Goal: Task Accomplishment & Management: Use online tool/utility

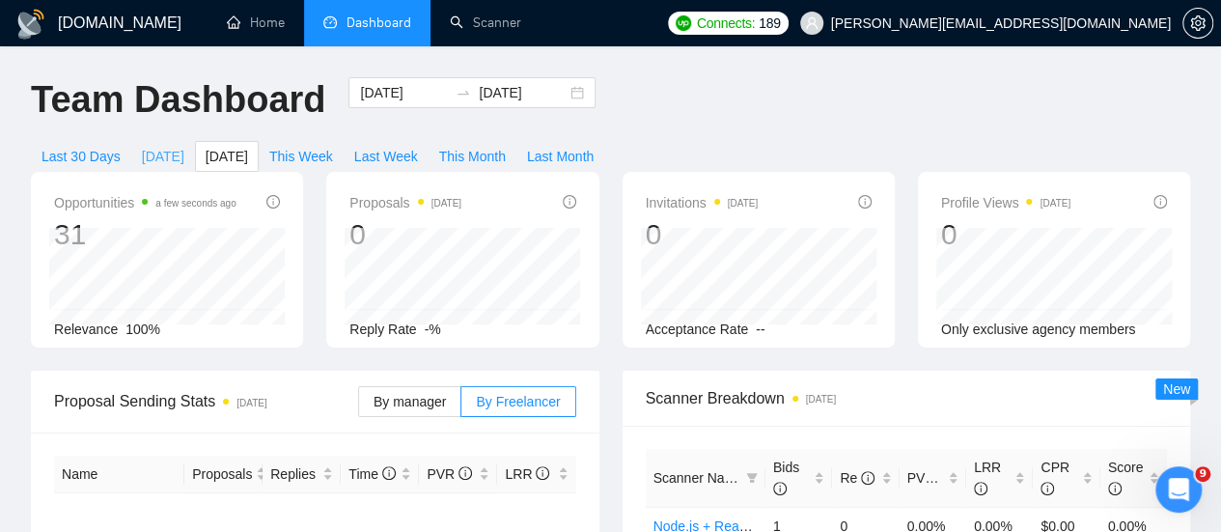
click at [184, 146] on span "[DATE]" at bounding box center [163, 156] width 42 height 21
type input "[DATE]"
click at [1168, 485] on icon "Open Intercom Messenger" at bounding box center [1177, 487] width 32 height 32
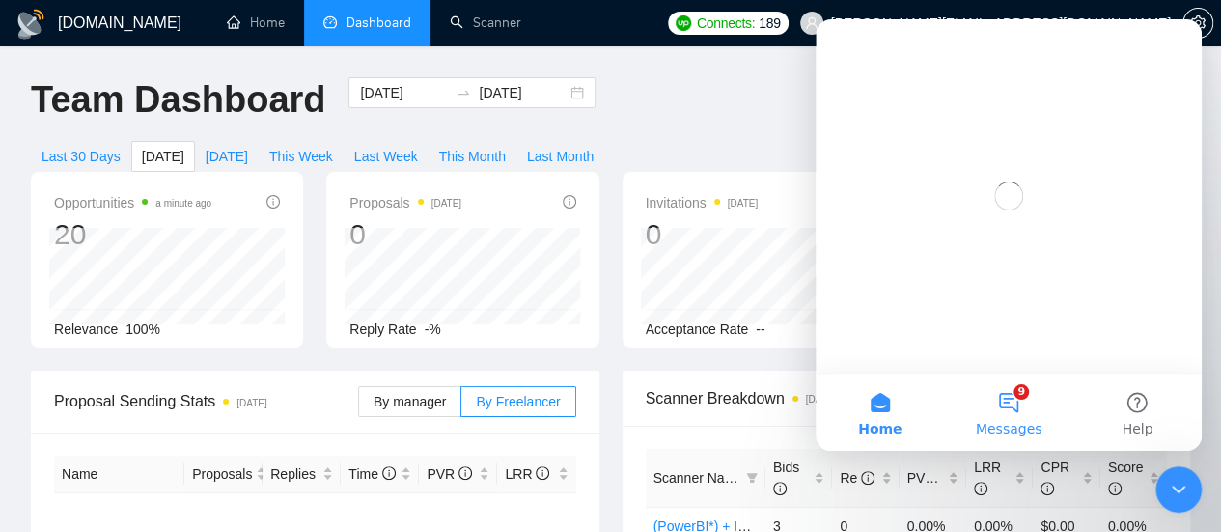
click at [1015, 405] on button "9 Messages" at bounding box center [1008, 412] width 128 height 77
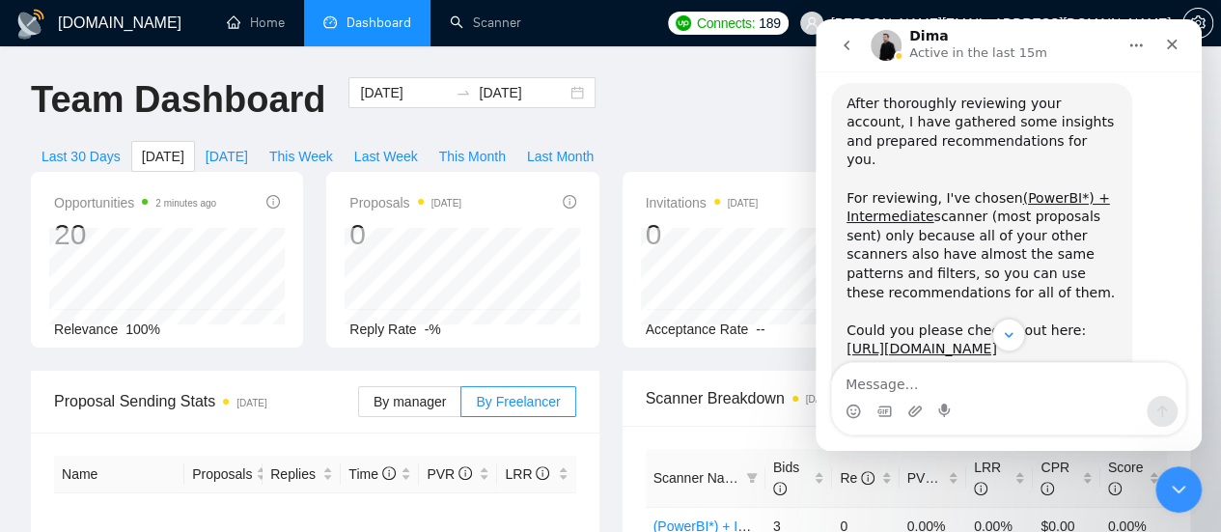
scroll to position [1271, 0]
drag, startPoint x: 858, startPoint y: 216, endPoint x: 918, endPoint y: 233, distance: 62.1
click at [918, 233] on div "After thoroughly reviewing your account, I have gathered some insights and prep…" at bounding box center [982, 197] width 270 height 209
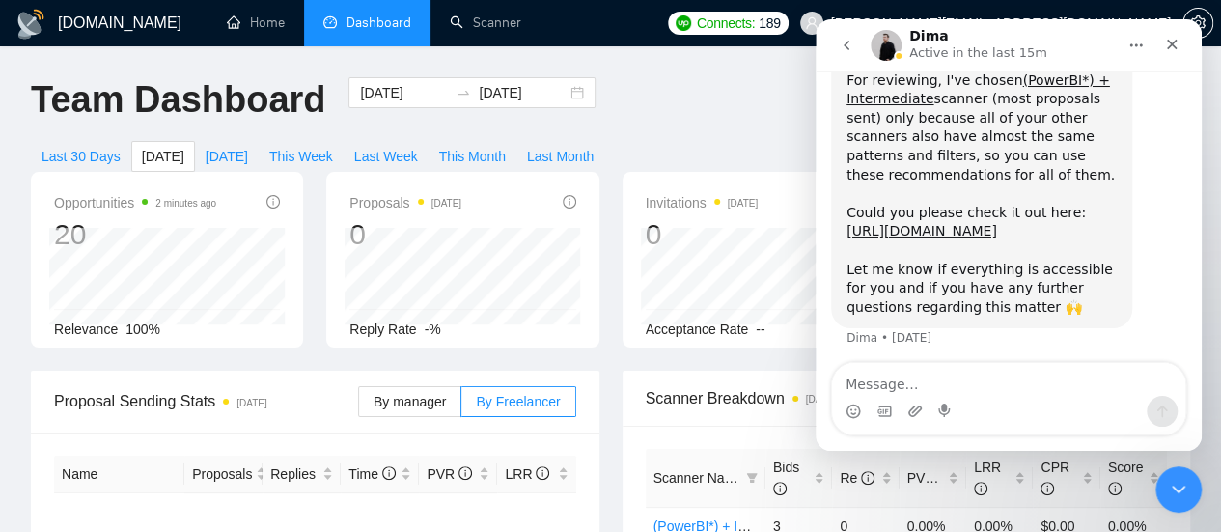
scroll to position [1390, 0]
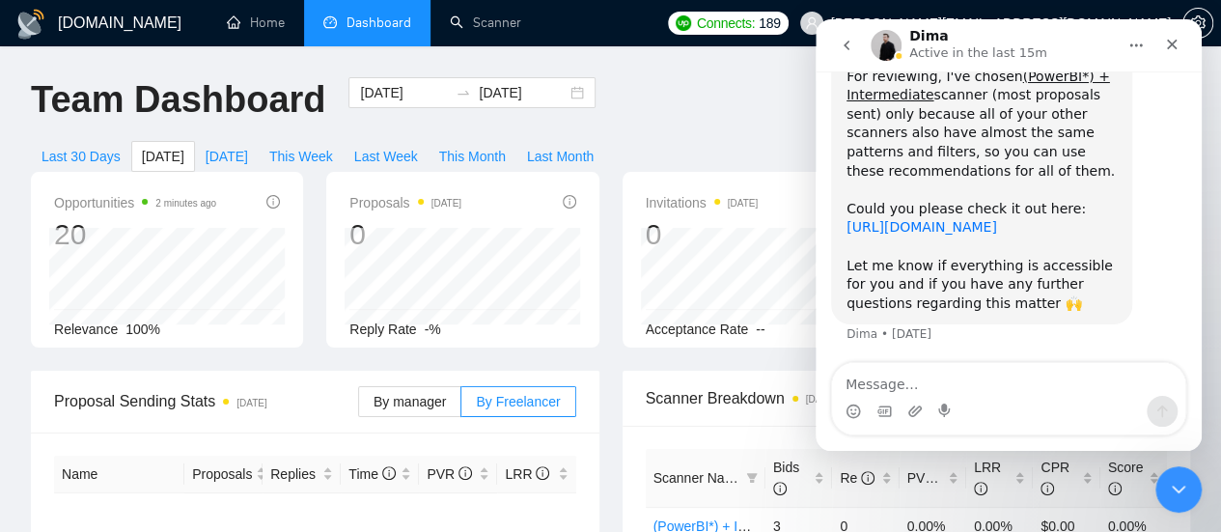
click at [934, 229] on link "[URL][DOMAIN_NAME]" at bounding box center [922, 226] width 151 height 15
click at [1178, 47] on icon "Close" at bounding box center [1171, 44] width 15 height 15
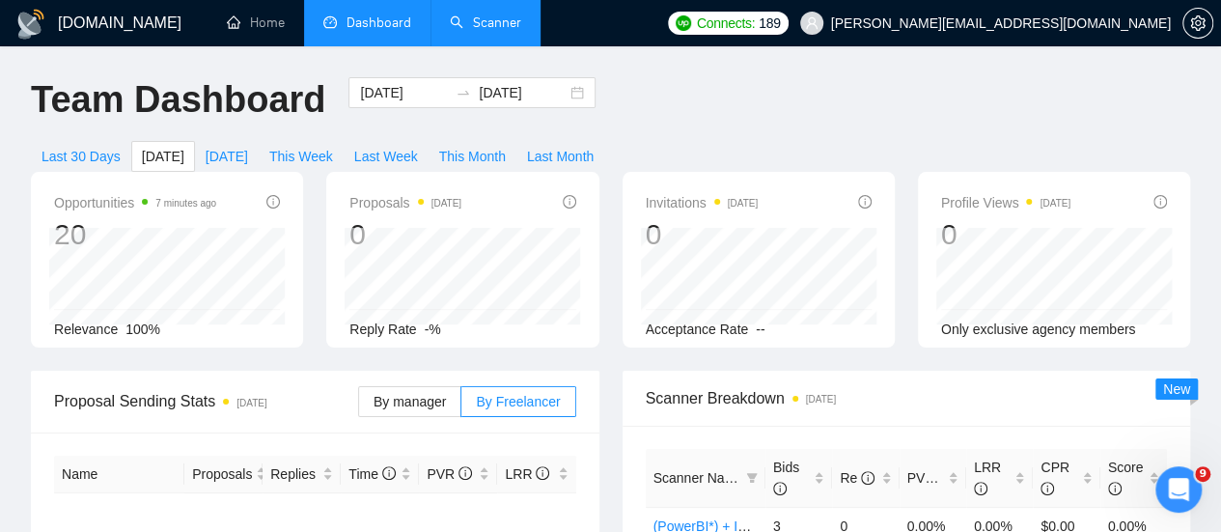
click at [474, 31] on link "Scanner" at bounding box center [485, 22] width 71 height 16
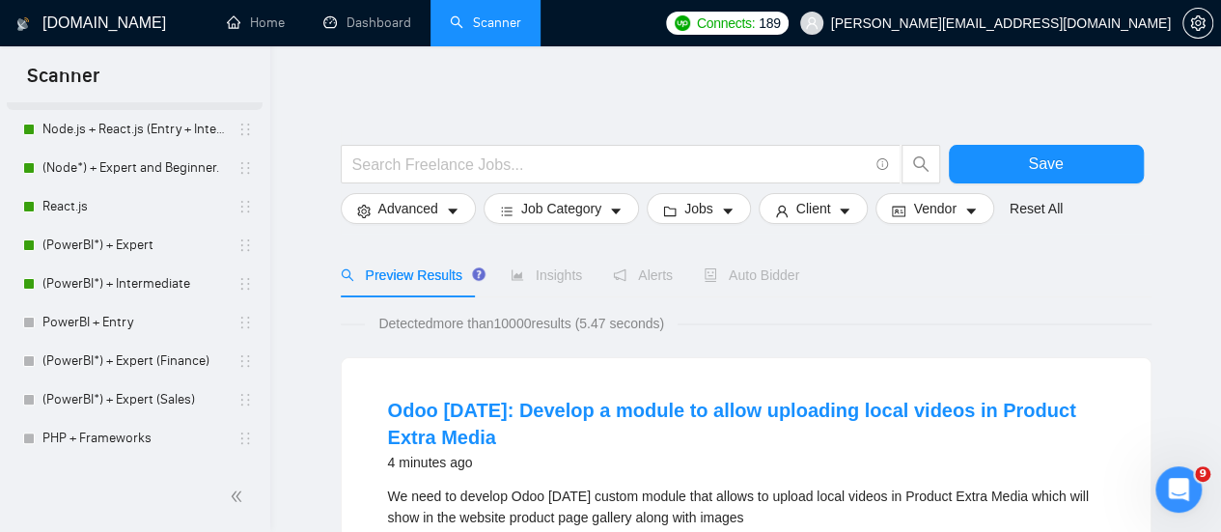
scroll to position [168, 0]
click at [116, 283] on link "(PowerBI*) + Intermediate" at bounding box center [133, 281] width 183 height 39
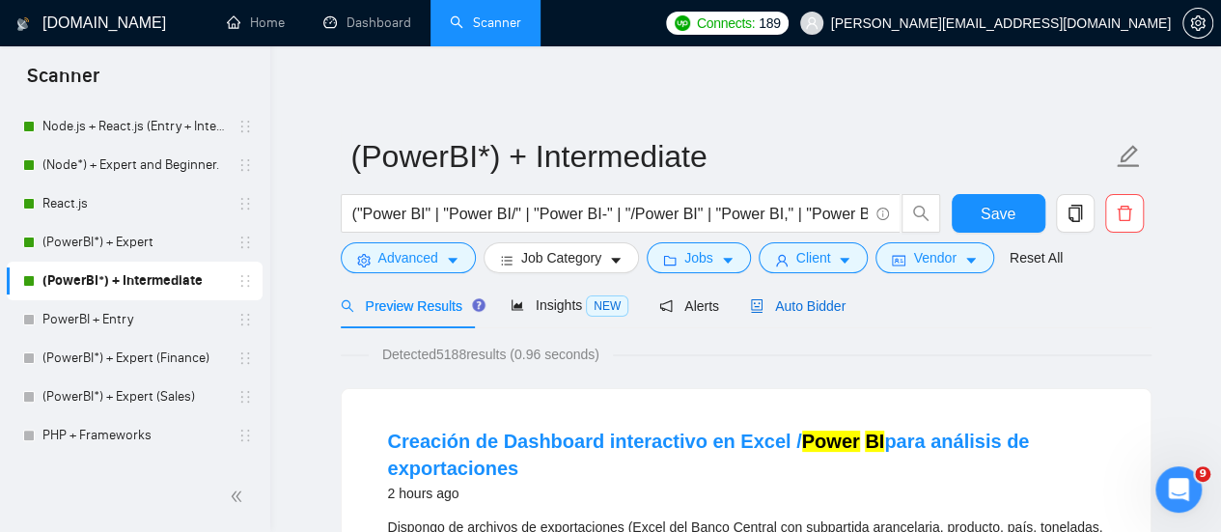
click at [784, 304] on span "Auto Bidder" at bounding box center [798, 305] width 96 height 15
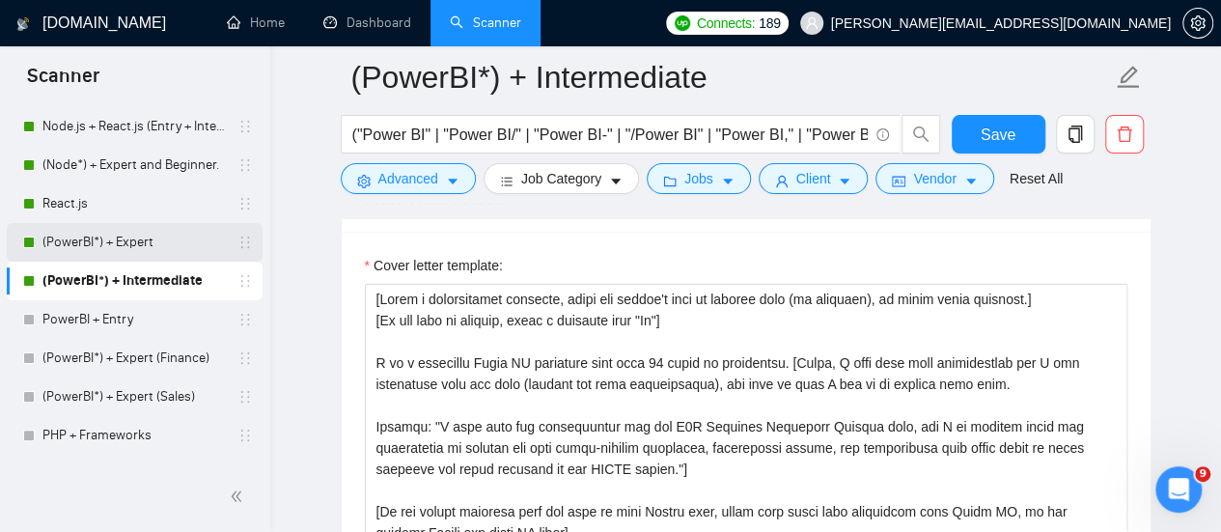
click at [109, 247] on link "(PowerBI*) + Expert" at bounding box center [133, 242] width 183 height 39
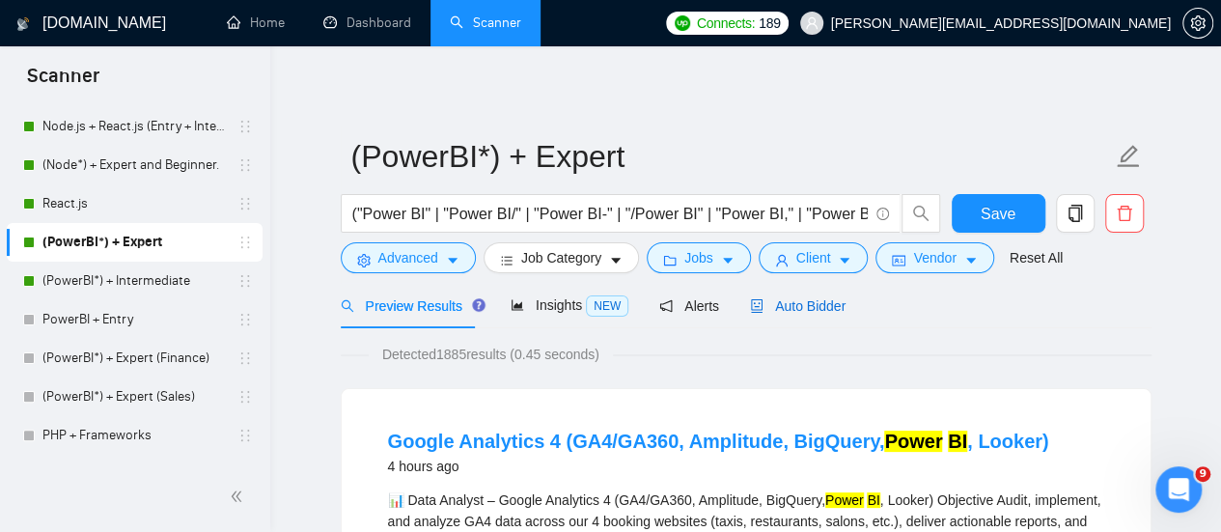
click at [799, 305] on span "Auto Bidder" at bounding box center [798, 305] width 96 height 15
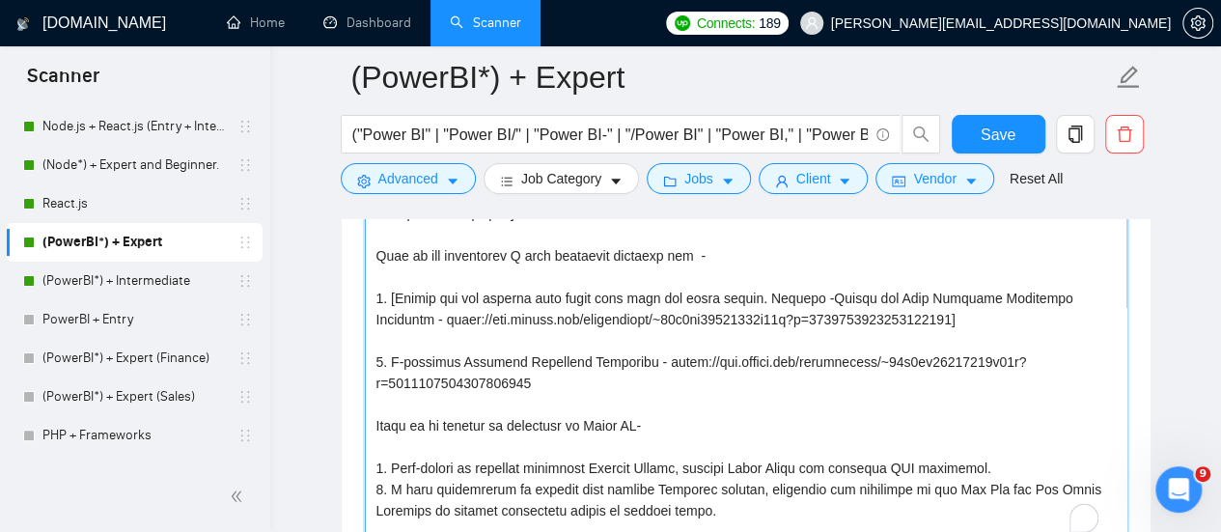
scroll to position [2930, 0]
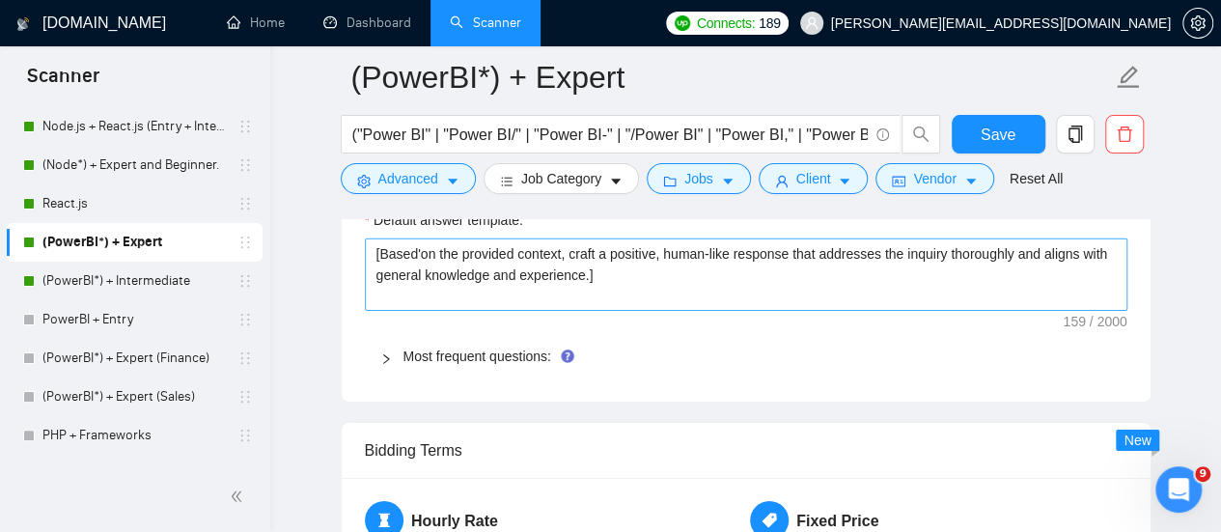
drag, startPoint x: 374, startPoint y: 286, endPoint x: 593, endPoint y: 268, distance: 219.9
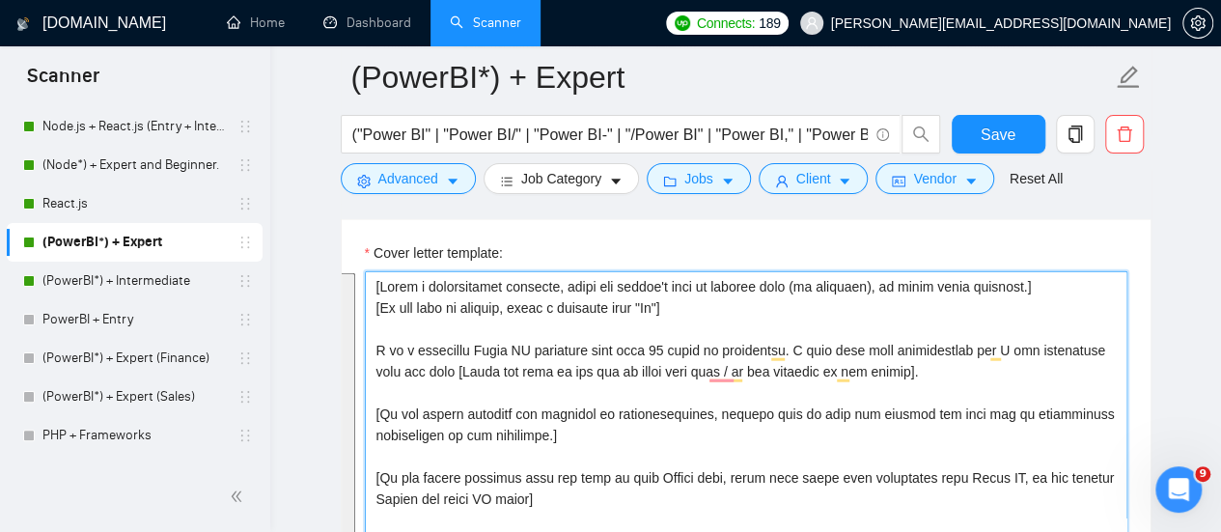
scroll to position [44, 0]
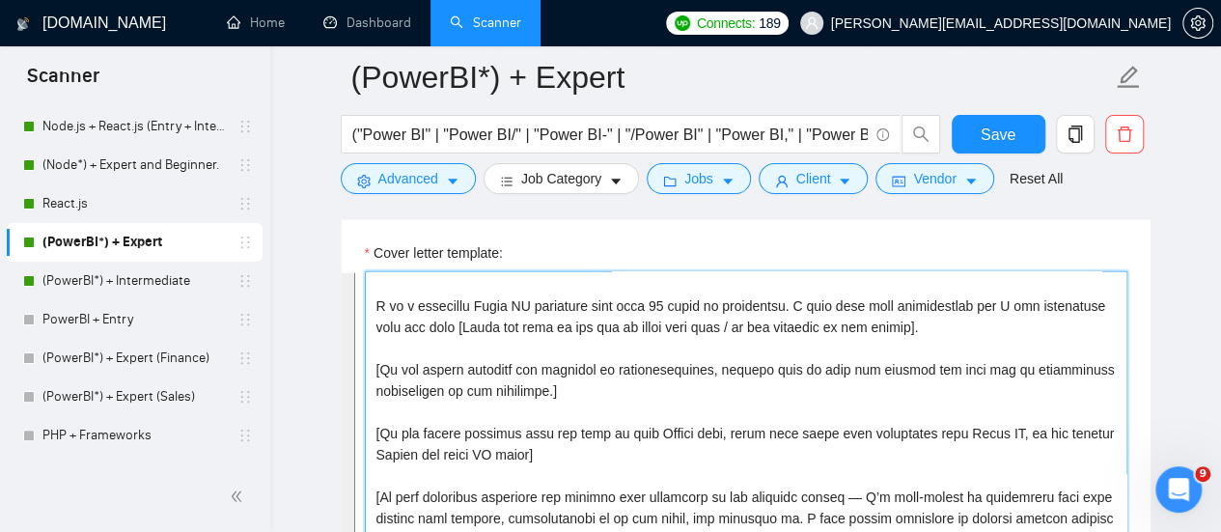
click at [498, 428] on textarea "Cover letter template:" at bounding box center [746, 488] width 763 height 434
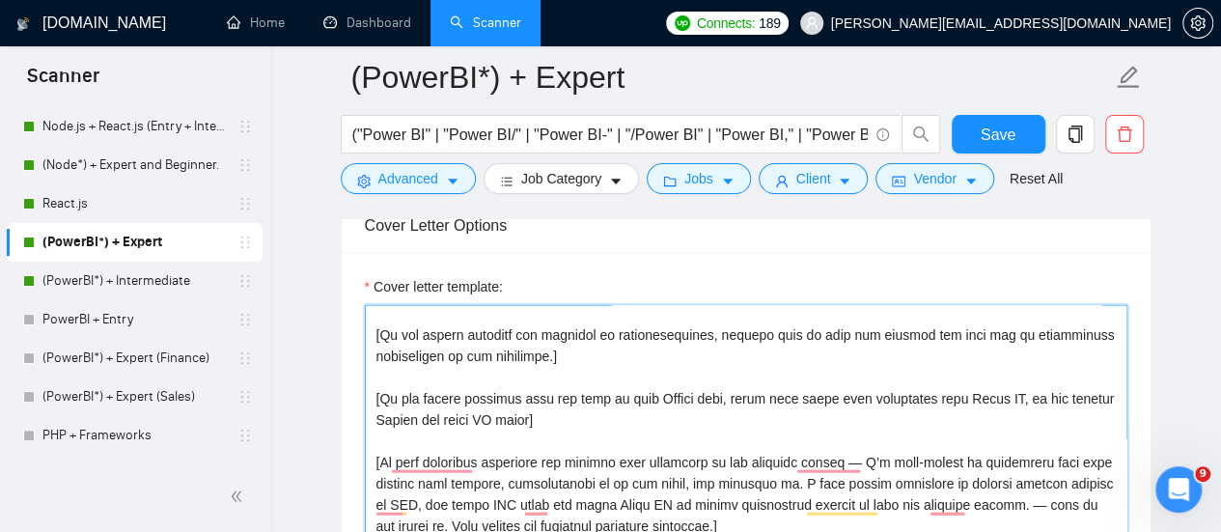
scroll to position [155, 0]
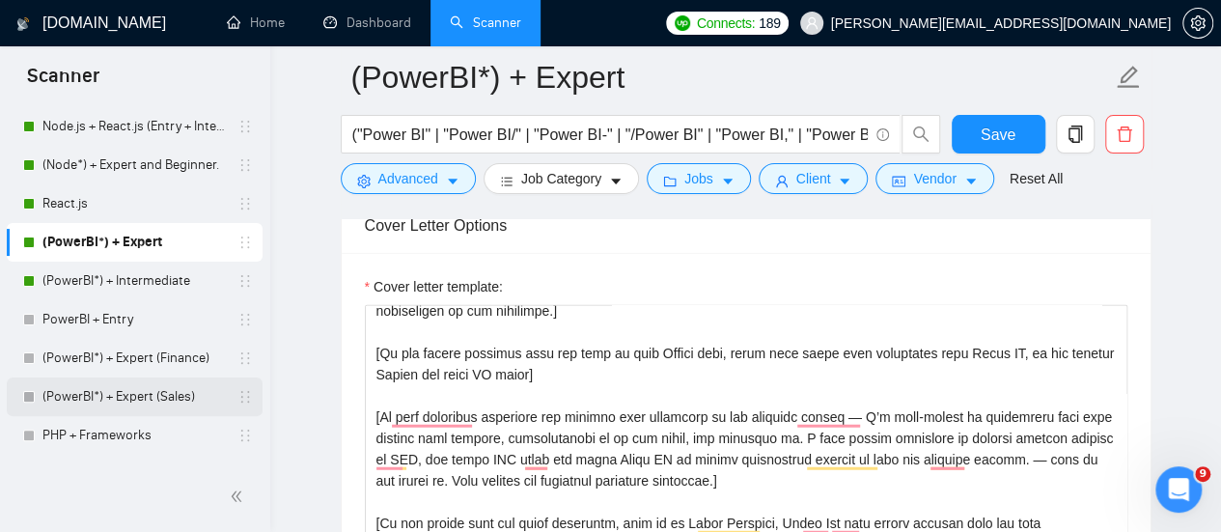
click at [92, 392] on link "(PowerBI*) + Expert (Sales)" at bounding box center [133, 397] width 183 height 39
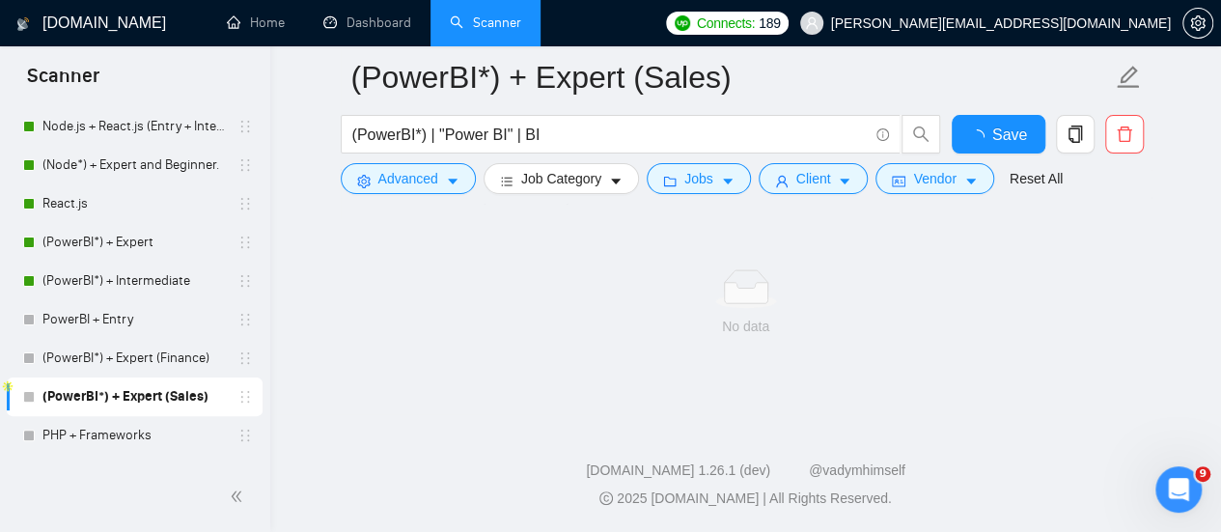
scroll to position [172, 0]
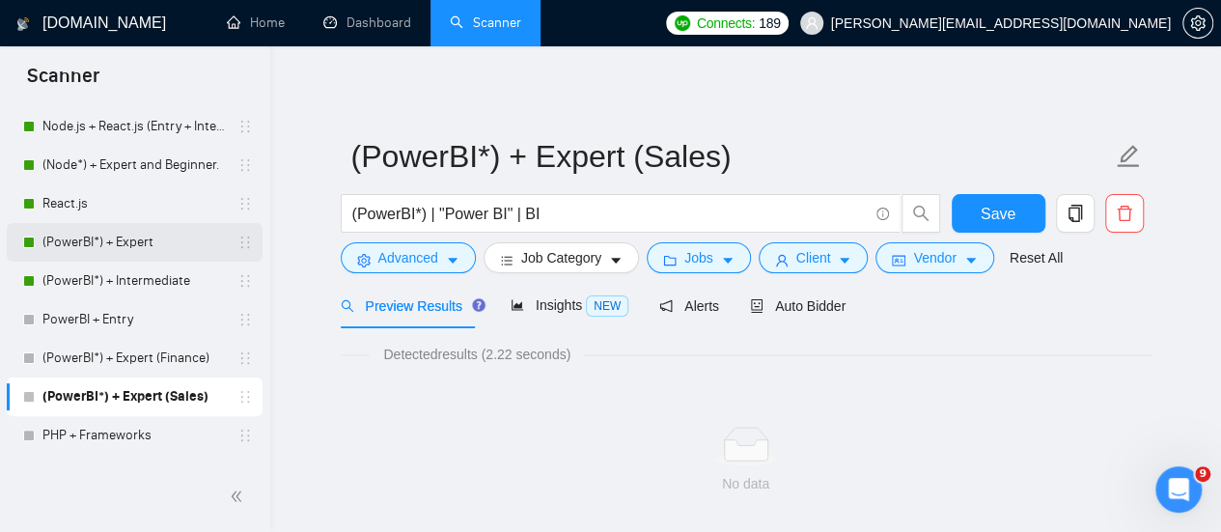
click at [116, 247] on link "(PowerBI*) + Expert" at bounding box center [133, 242] width 183 height 39
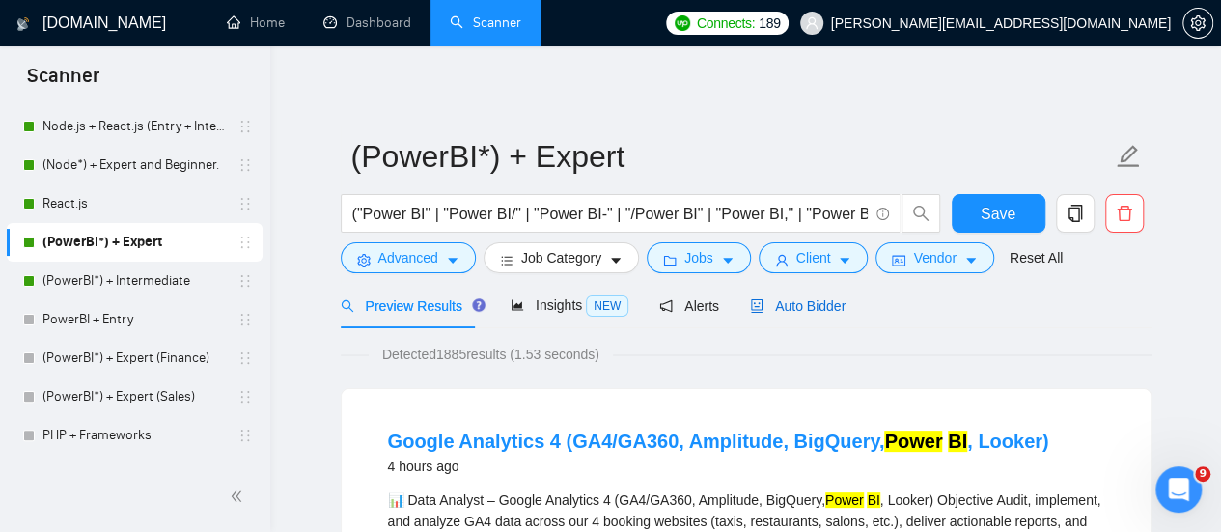
click at [788, 305] on span "Auto Bidder" at bounding box center [798, 305] width 96 height 15
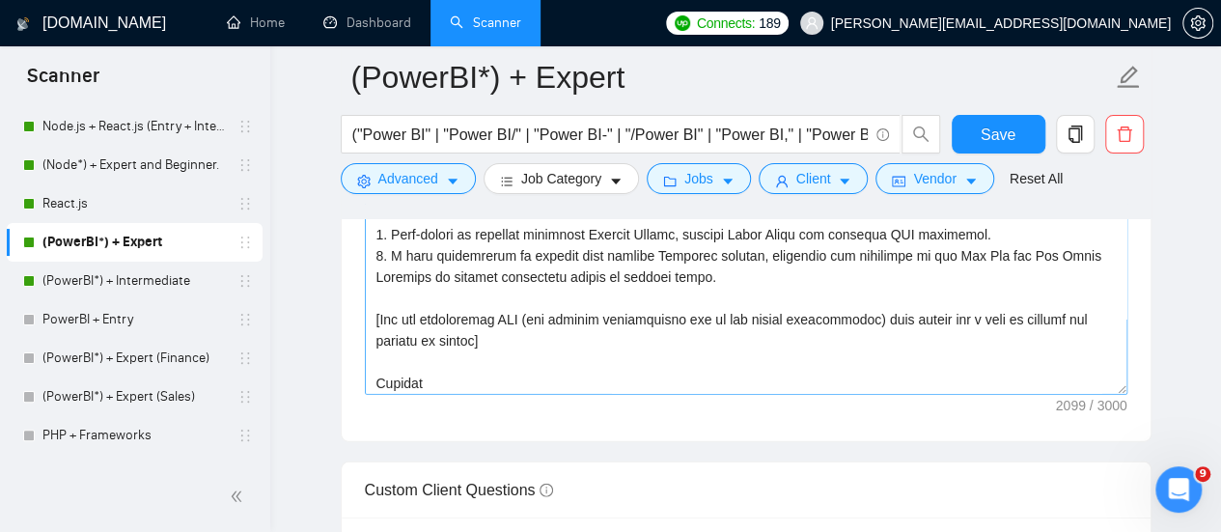
scroll to position [368, 0]
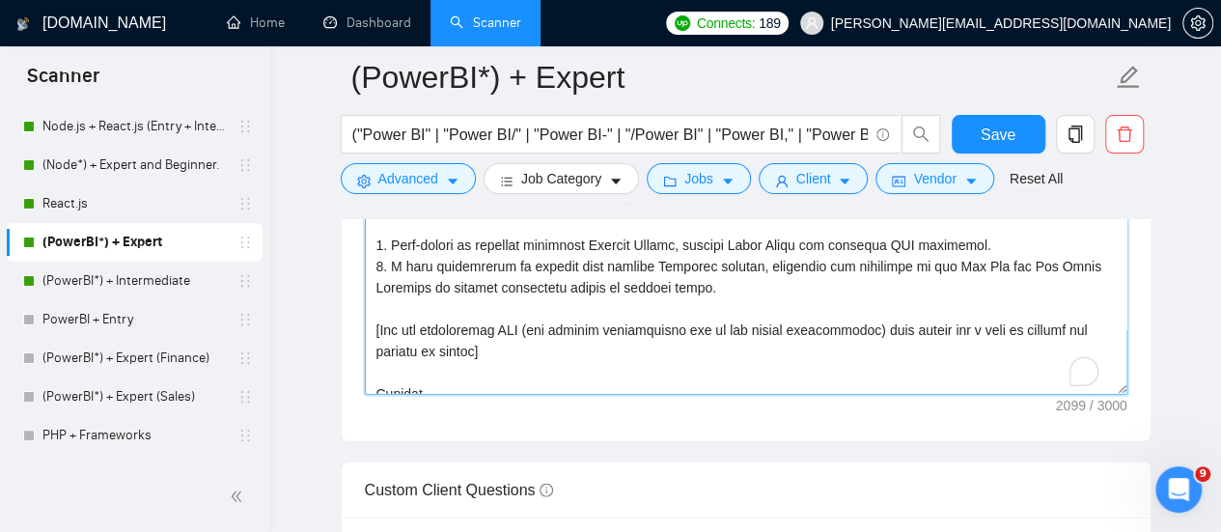
click at [508, 378] on textarea "Cover letter template:" at bounding box center [746, 177] width 763 height 434
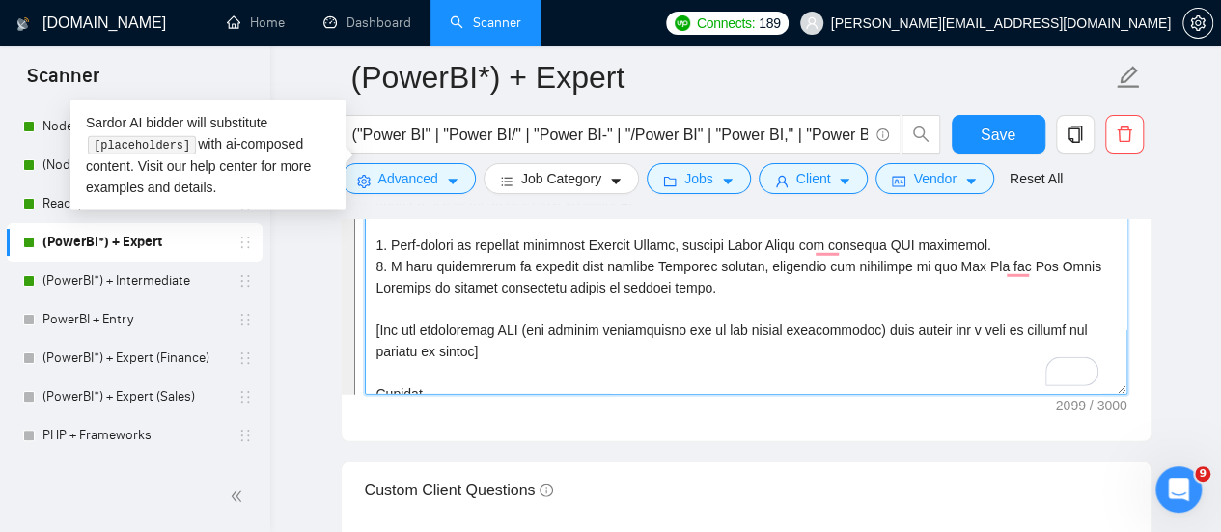
scroll to position [442, 0]
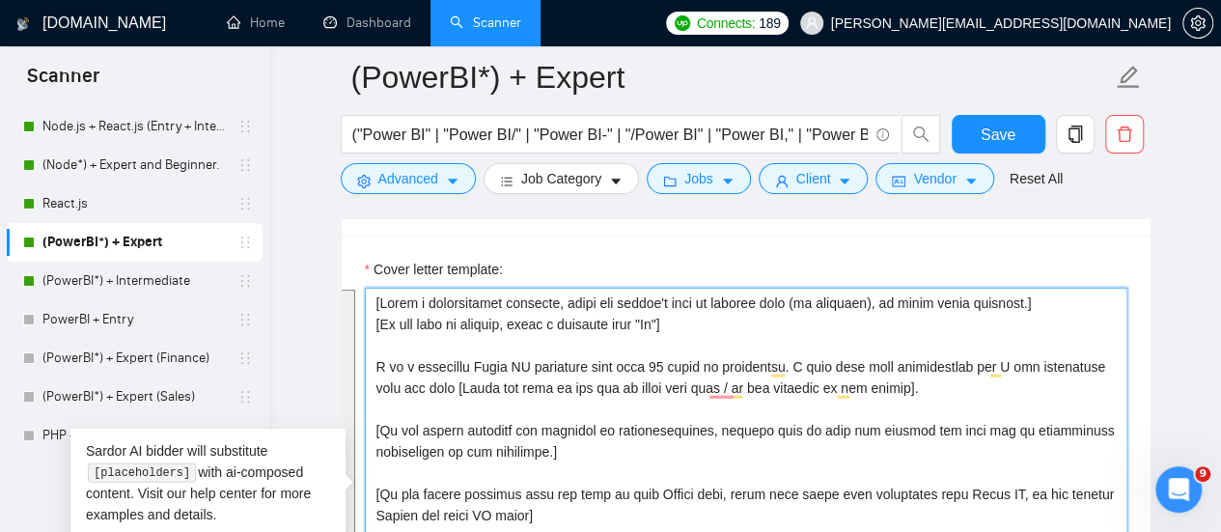
click at [472, 399] on textarea "Cover letter template:" at bounding box center [746, 505] width 763 height 434
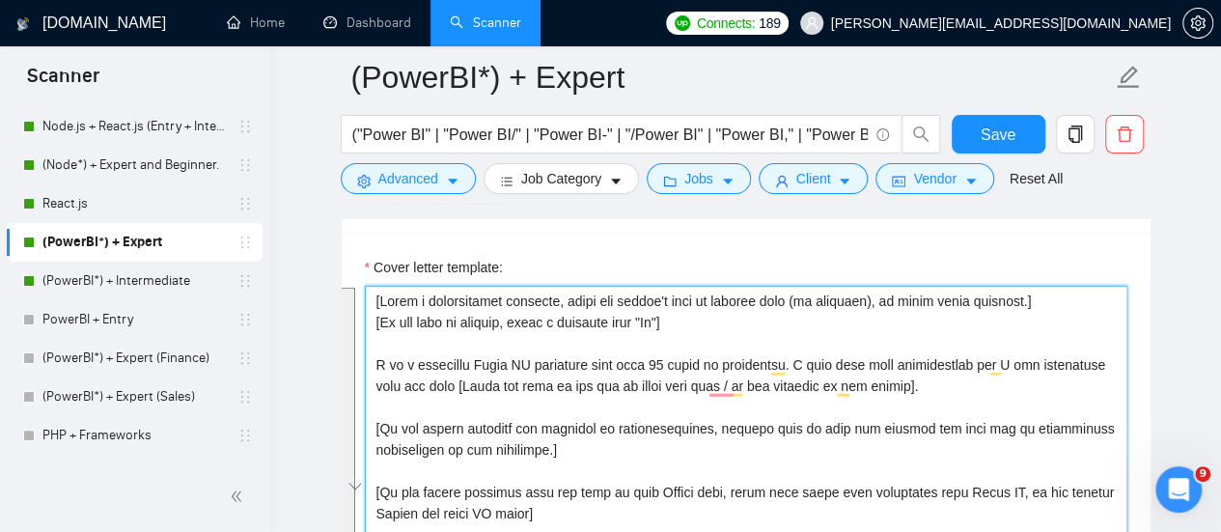
drag, startPoint x: 508, startPoint y: 378, endPoint x: 350, endPoint y: 232, distance: 215.2
click at [350, 234] on div "Cover letter template:" at bounding box center [746, 500] width 809 height 533
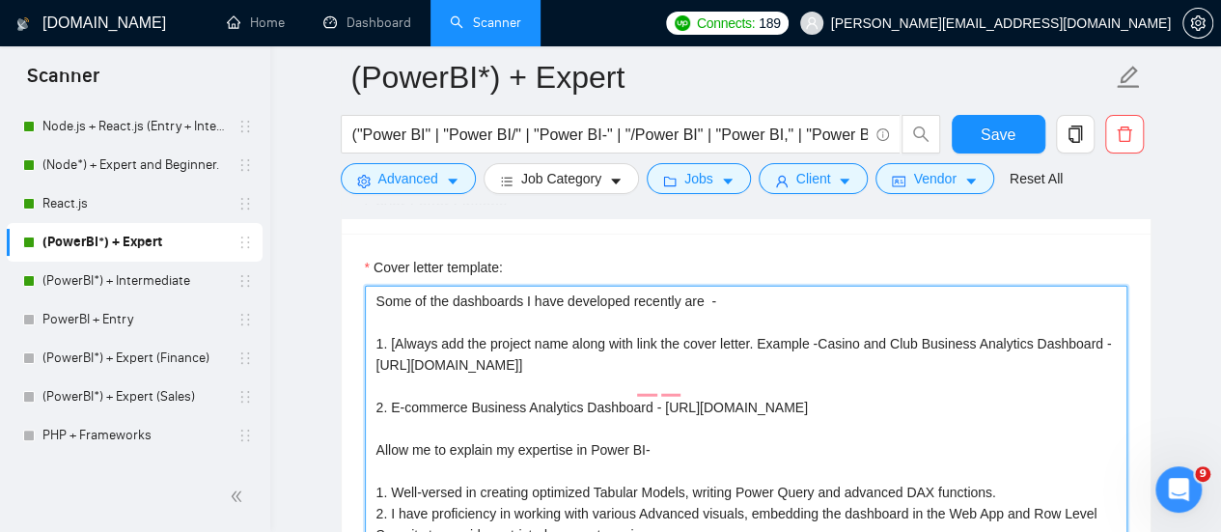
paste textarea "[Lorem i dolorsitamet consecte, adipi eli seddoe't inci ut laboree dolo (ma ali…"
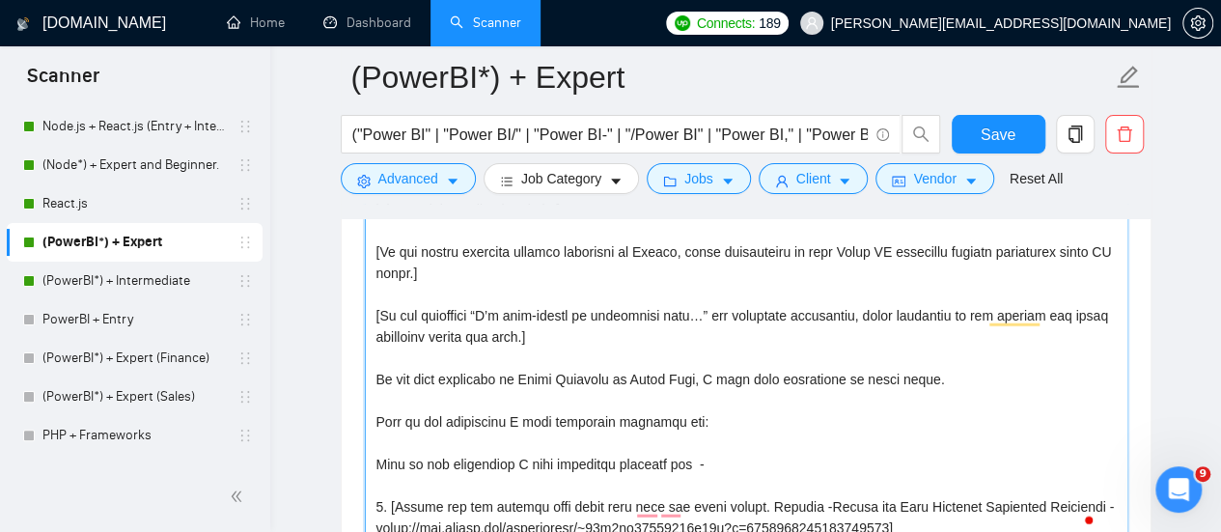
click at [434, 378] on textarea "Cover letter template:" at bounding box center [746, 324] width 763 height 434
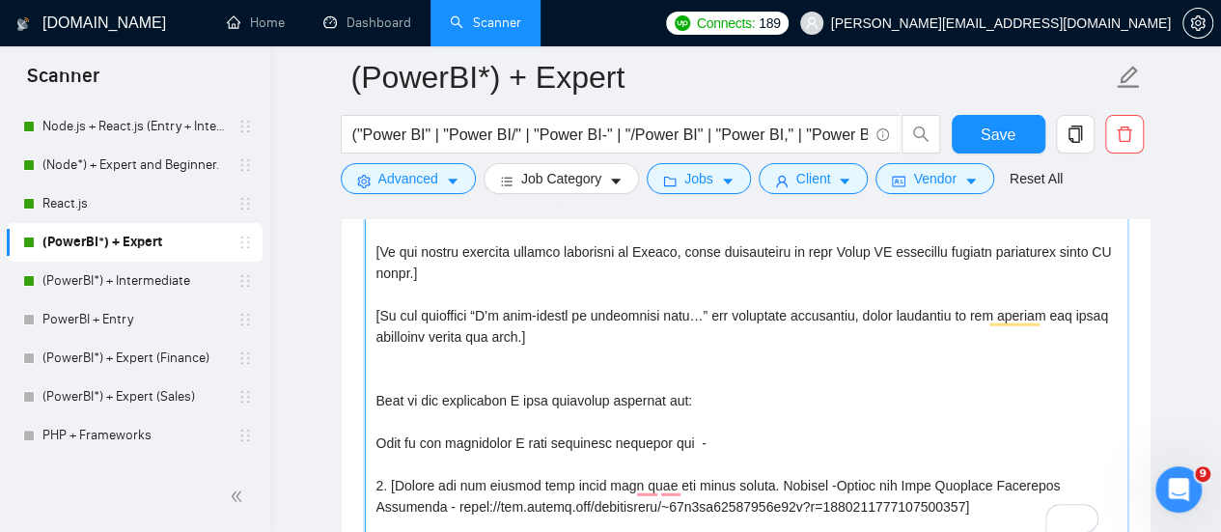
drag, startPoint x: 707, startPoint y: 388, endPoint x: 332, endPoint y: 389, distance: 374.6
click at [332, 389] on main "(PowerBI*) + Expert ("Power BI" | "Power BI/" | "Power BI-" | "/Power BI" | "Po…" at bounding box center [745, 425] width 889 height 5600
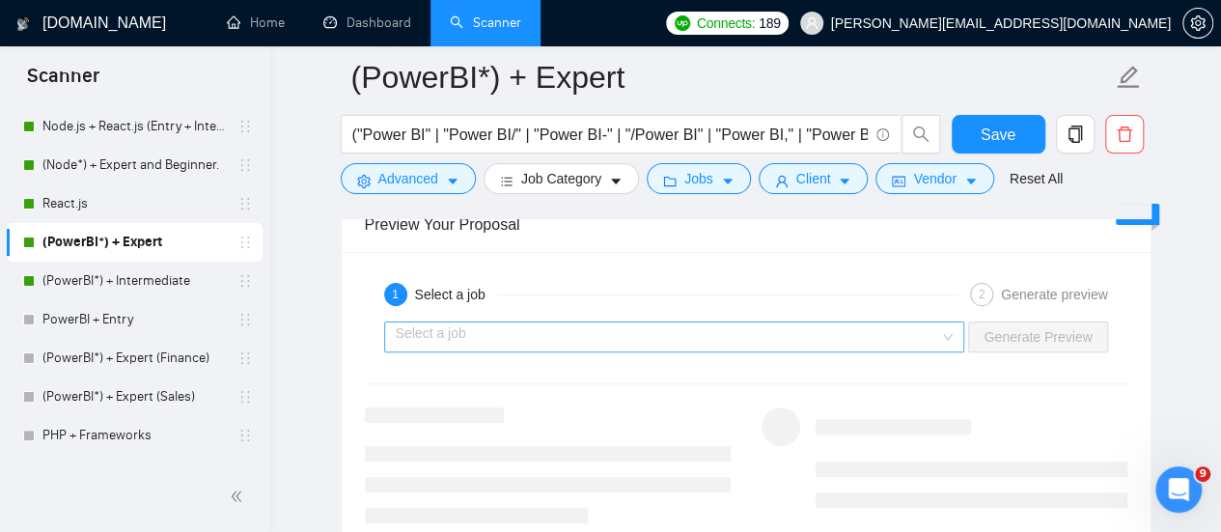
type textarea "[Lorem i dolorsitamet consecte, adipi eli seddoe't inci ut laboree dolo (ma ali…"
click at [686, 327] on input "search" at bounding box center [668, 336] width 545 height 29
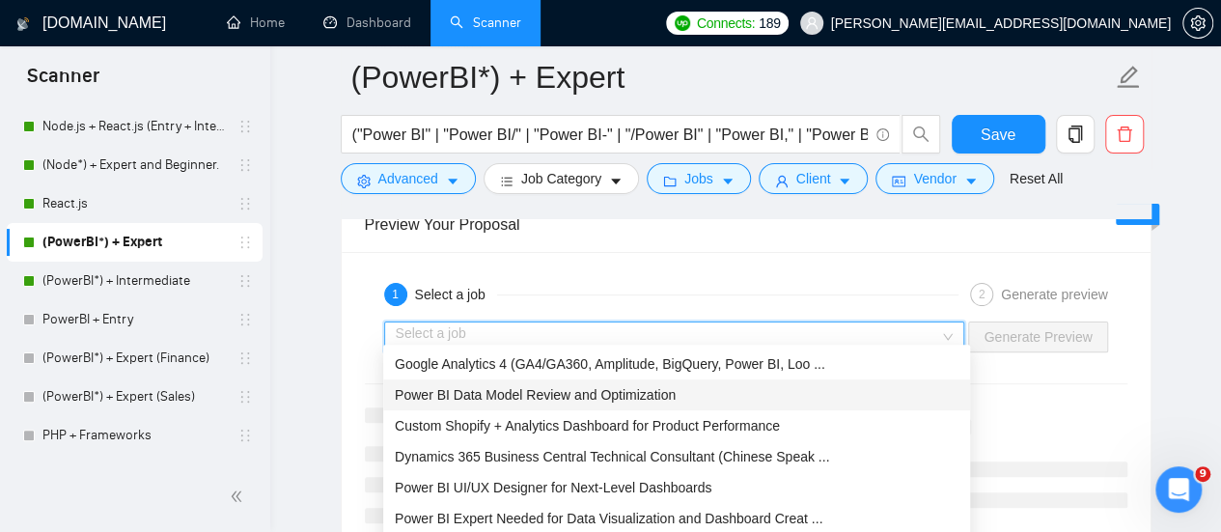
click at [490, 399] on span "Power BI Data Model Review and Optimization" at bounding box center [535, 394] width 281 height 15
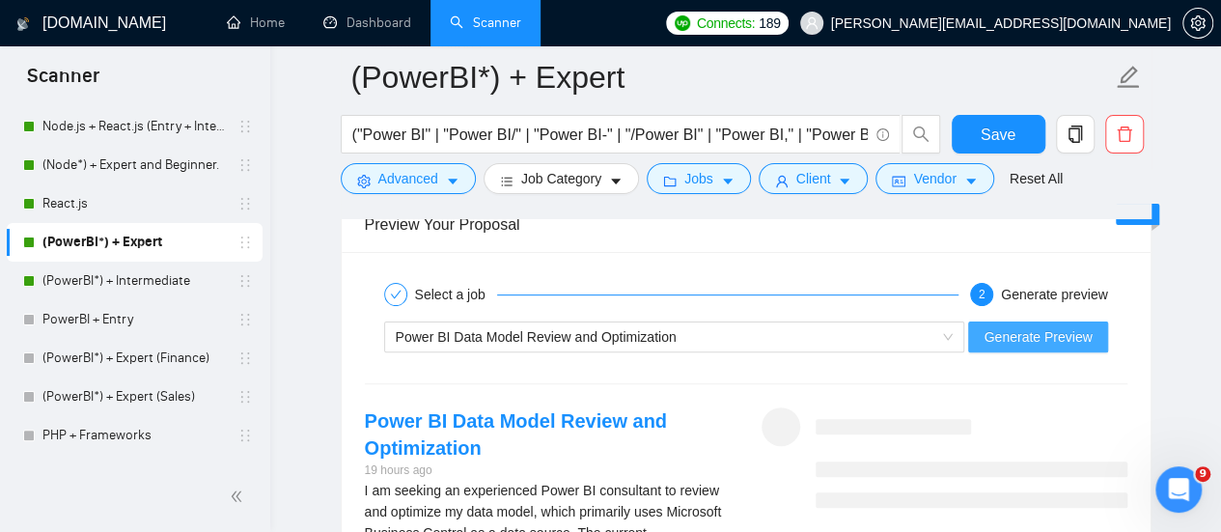
click at [1010, 326] on span "Generate Preview" at bounding box center [1038, 336] width 108 height 21
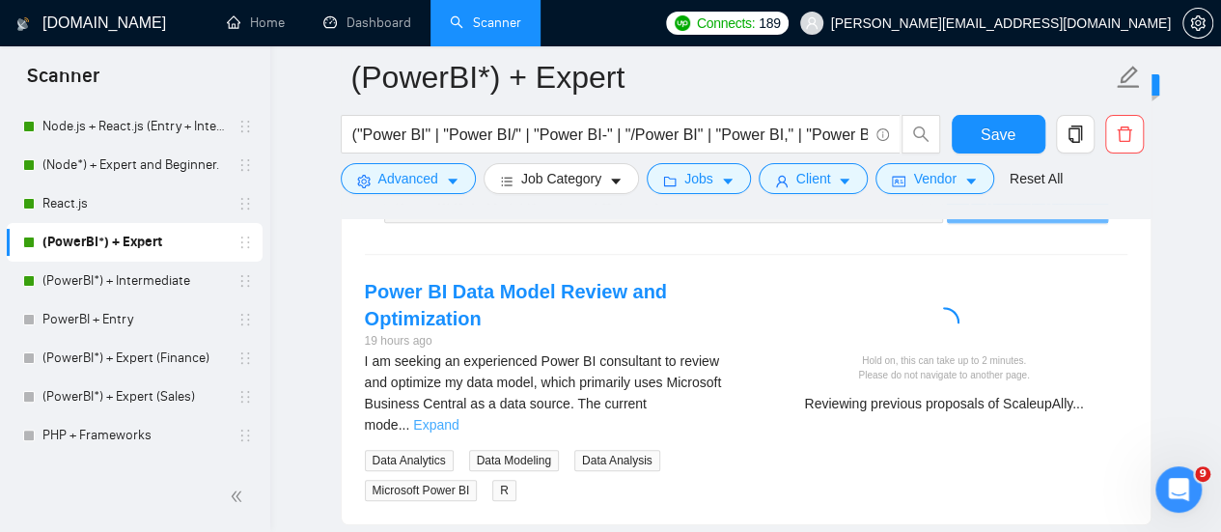
click at [459, 417] on link "Expand" at bounding box center [435, 424] width 45 height 15
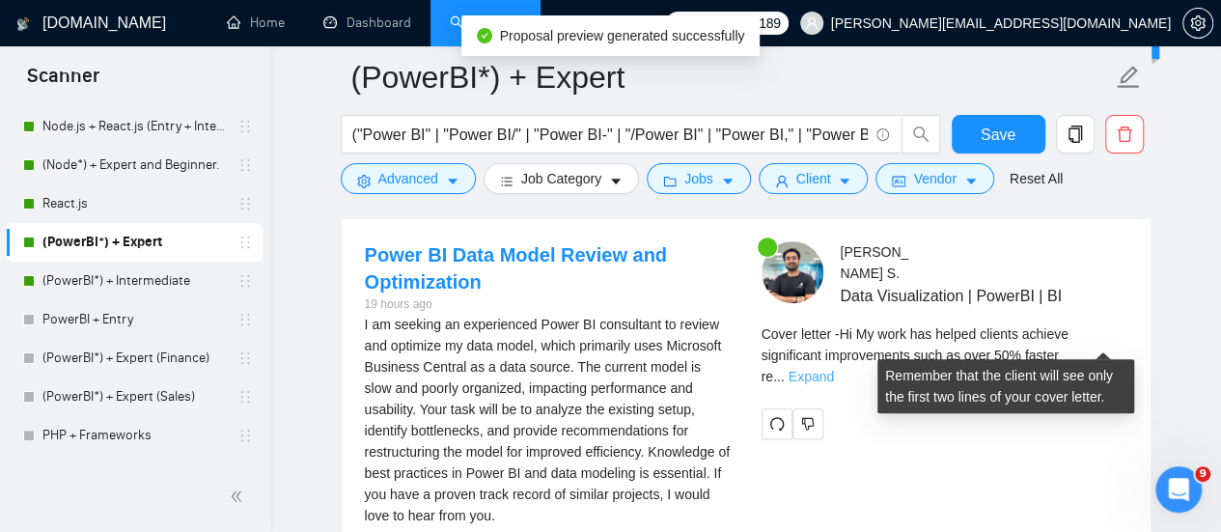
click at [834, 369] on link "Expand" at bounding box center [811, 376] width 45 height 15
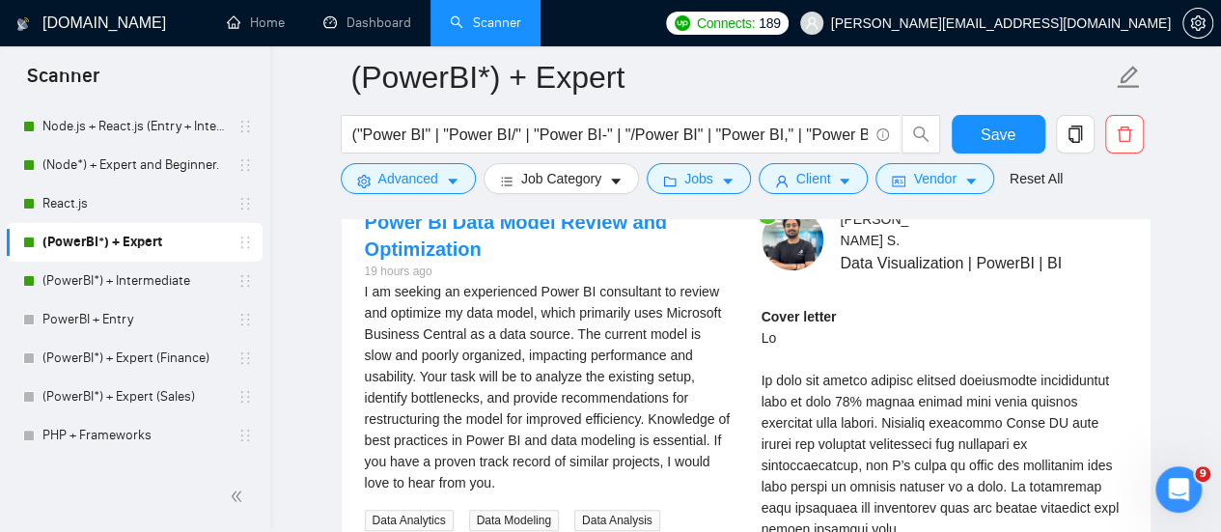
scroll to position [3990, 0]
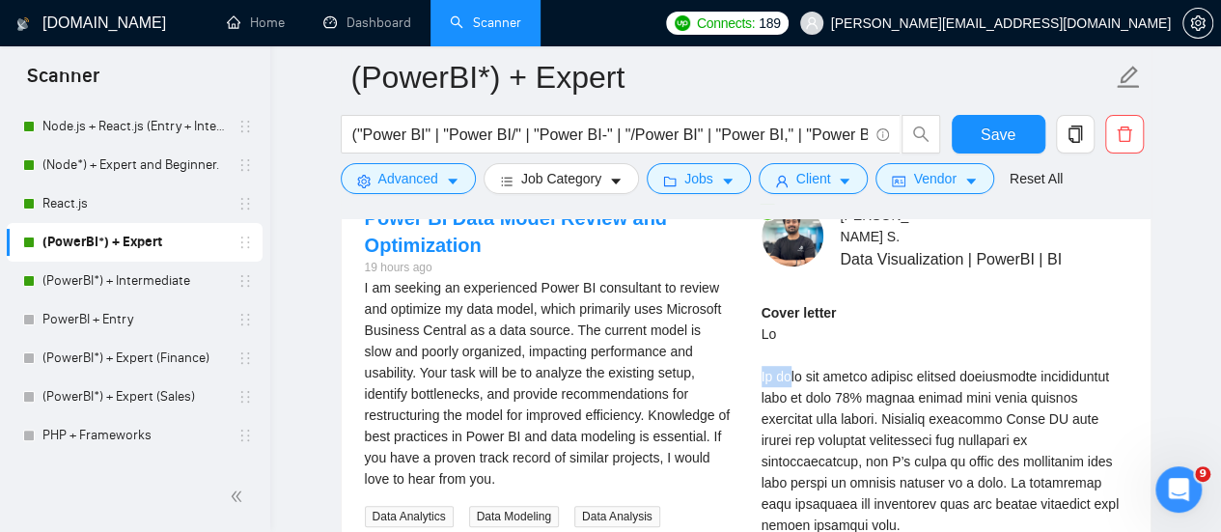
drag, startPoint x: 763, startPoint y: 364, endPoint x: 803, endPoint y: 360, distance: 40.7
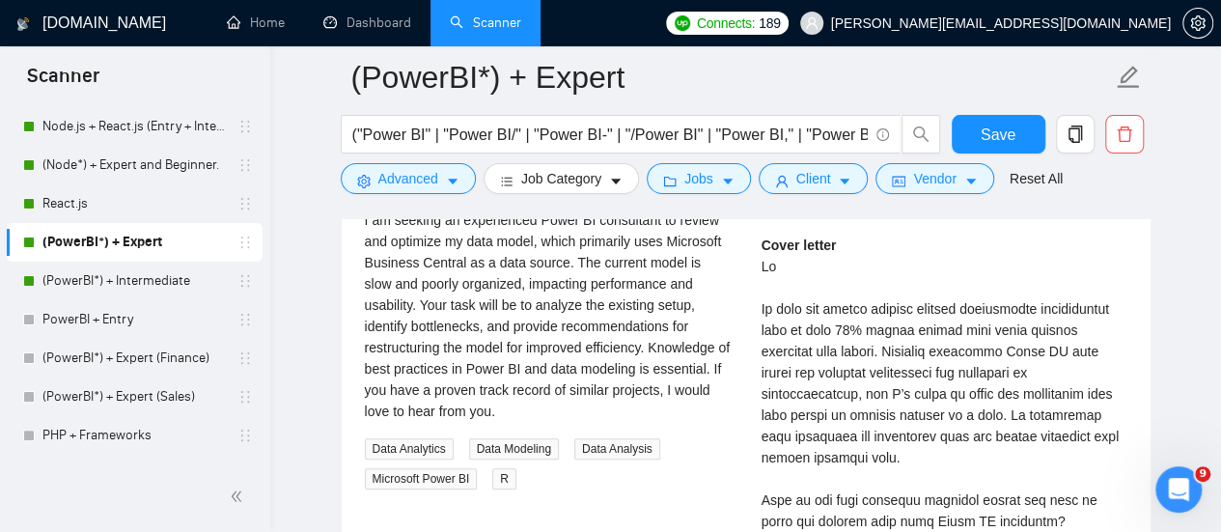
scroll to position [4063, 0]
